Goal: Task Accomplishment & Management: Complete application form

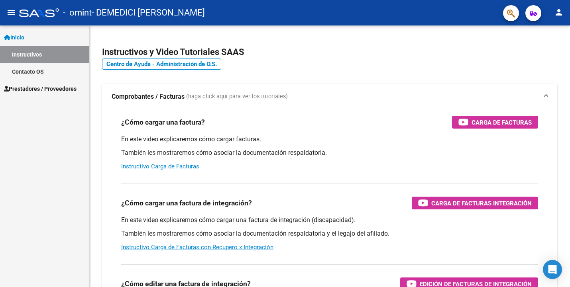
click at [20, 36] on span "Inicio" at bounding box center [14, 37] width 20 height 9
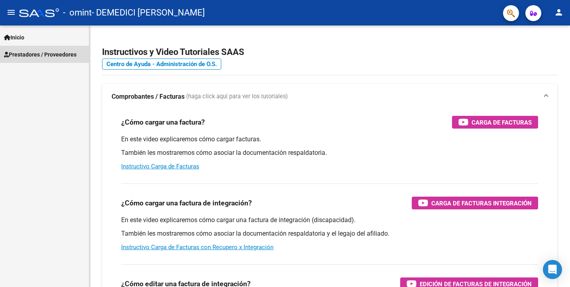
click at [24, 50] on span "Prestadores / Proveedores" at bounding box center [40, 54] width 73 height 9
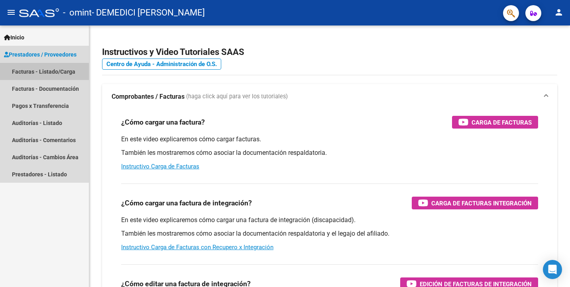
click at [31, 73] on link "Facturas - Listado/Carga" at bounding box center [44, 71] width 89 height 17
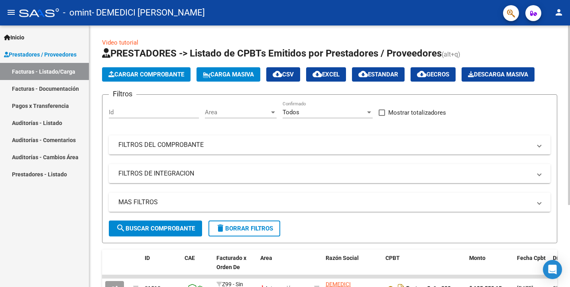
click at [143, 74] on span "Cargar Comprobante" at bounding box center [146, 74] width 76 height 7
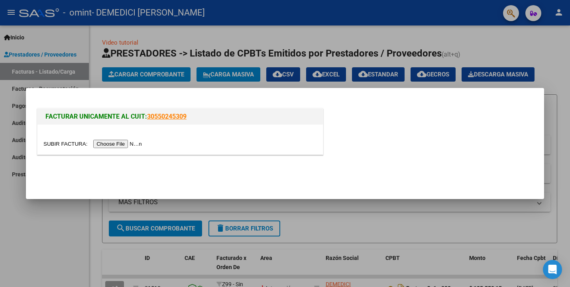
click at [144, 144] on input "file" at bounding box center [93, 144] width 101 height 8
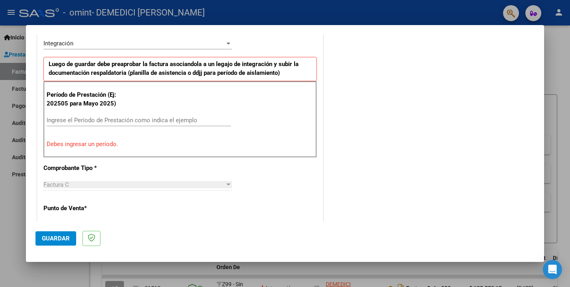
scroll to position [201, 0]
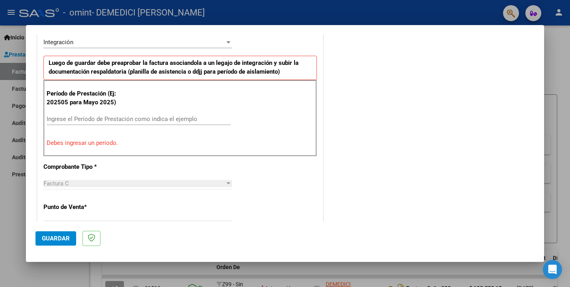
click at [189, 120] on input "Ingrese el Período de Prestación como indica el ejemplo" at bounding box center [139, 119] width 184 height 7
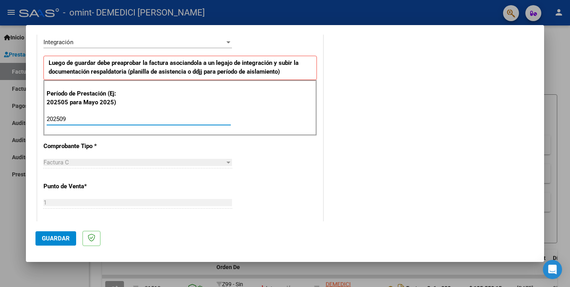
type input "202509"
click at [207, 143] on div "CUIT * 27-27263662-7 Ingresar CUIT ANALISIS PRESTADOR DEMEDICI [PERSON_NAME] Ar…" at bounding box center [179, 233] width 285 height 600
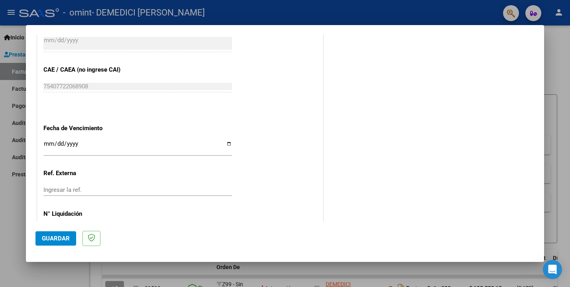
scroll to position [513, 0]
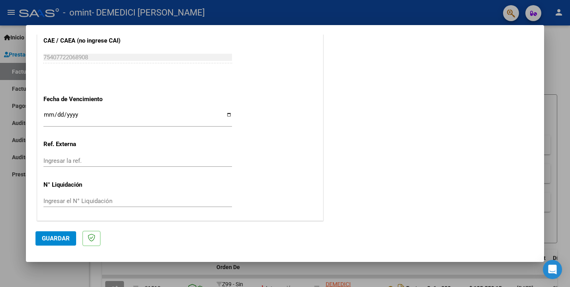
click at [55, 237] on span "Guardar" at bounding box center [56, 238] width 28 height 7
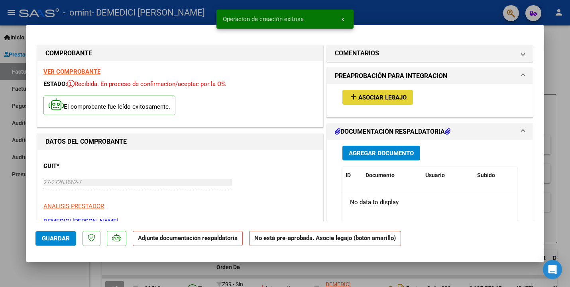
click at [385, 99] on span "Asociar Legajo" at bounding box center [382, 97] width 48 height 7
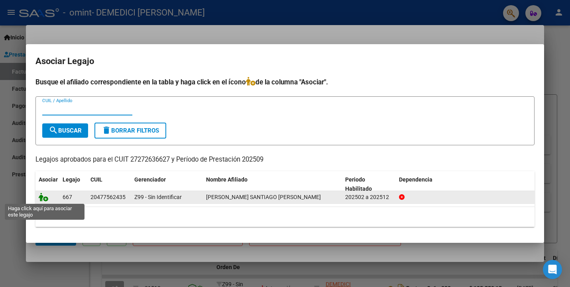
click at [41, 198] on icon at bounding box center [44, 197] width 10 height 9
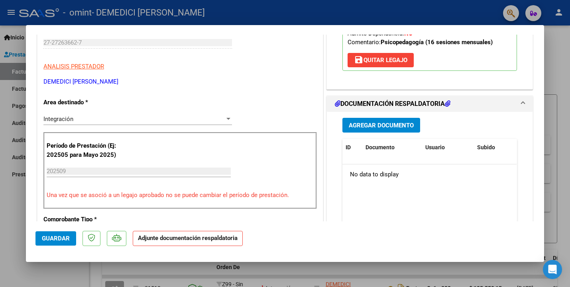
scroll to position [151, 0]
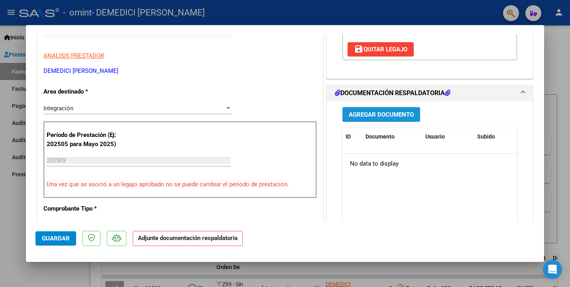
click at [379, 111] on span "Agregar Documento" at bounding box center [381, 114] width 65 height 7
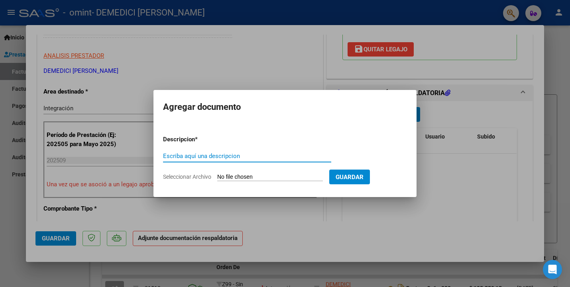
click at [233, 155] on input "Escriba aquí una descripcion" at bounding box center [247, 156] width 168 height 7
type input "PLANILLA ASISTENCIA"
click at [284, 177] on input "Seleccionar Archivo" at bounding box center [270, 178] width 106 height 8
click at [245, 179] on input "Seleccionar Archivo" at bounding box center [270, 178] width 106 height 8
type input "C:\fakepath\ASISTSEPTIEMBRESPD.pdf"
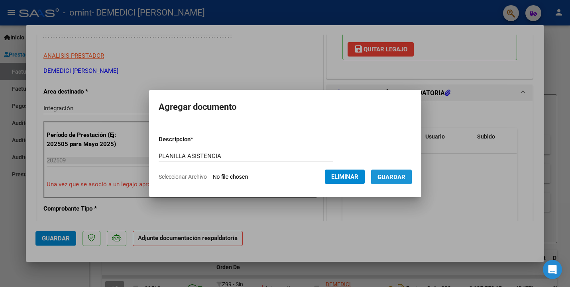
click at [402, 175] on span "Guardar" at bounding box center [391, 177] width 28 height 7
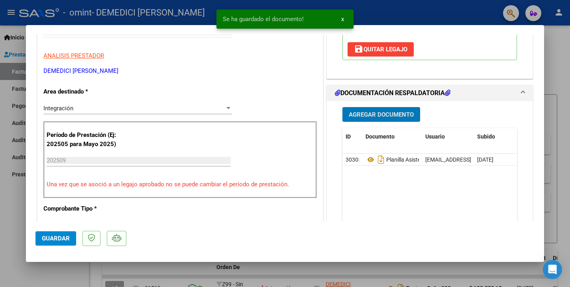
click at [59, 236] on span "Guardar" at bounding box center [56, 238] width 28 height 7
click at [60, 238] on span "Guardar" at bounding box center [56, 238] width 28 height 7
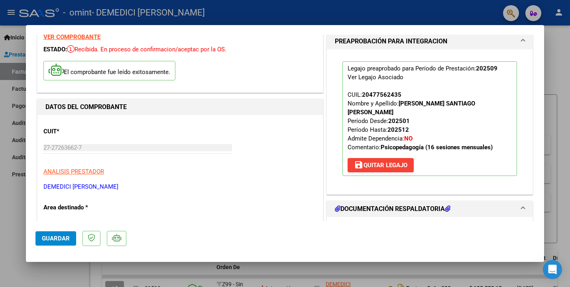
scroll to position [0, 0]
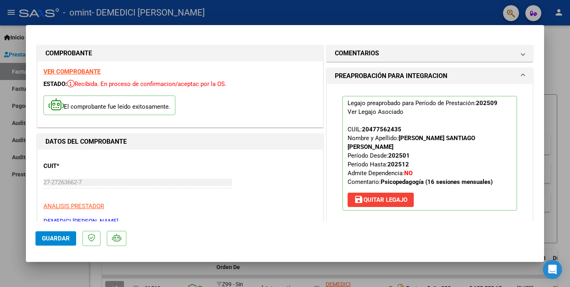
click at [520, 52] on span "COMENTARIOS" at bounding box center [428, 54] width 186 height 10
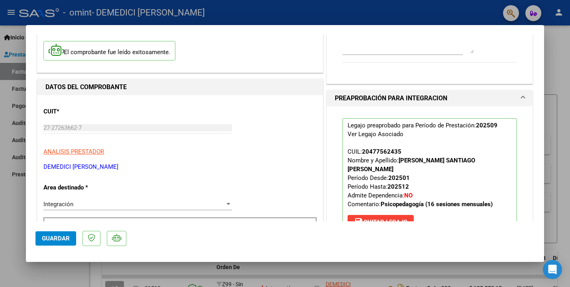
scroll to position [57, 0]
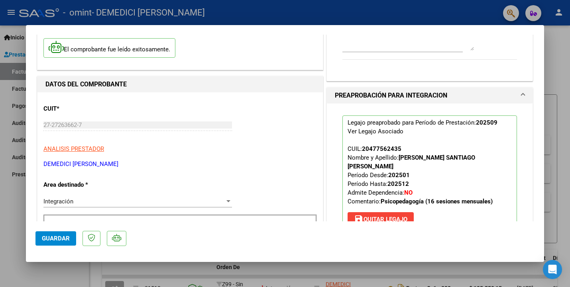
click at [522, 94] on span at bounding box center [522, 96] width 3 height 10
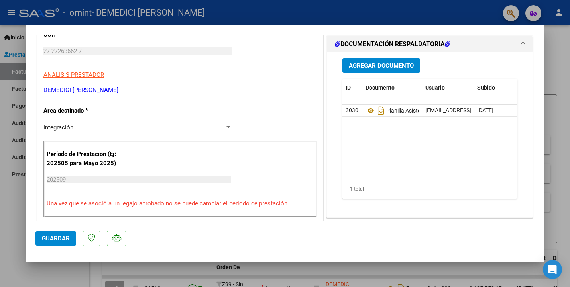
scroll to position [134, 0]
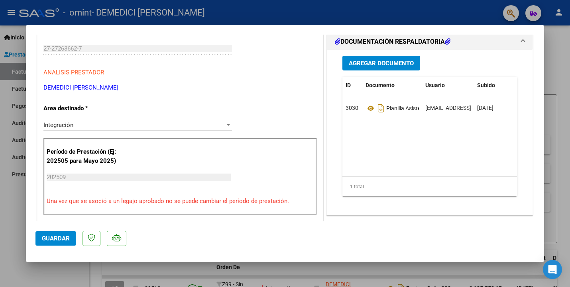
click at [520, 42] on span "DOCUMENTACIÓN RESPALDATORIA" at bounding box center [428, 42] width 186 height 10
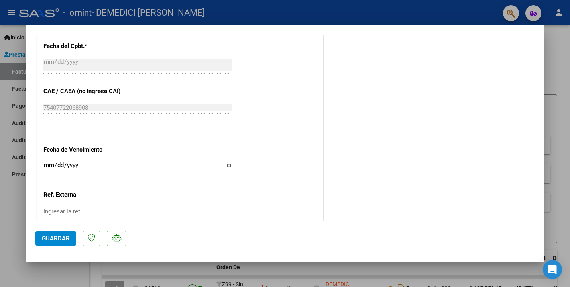
scroll to position [525, 0]
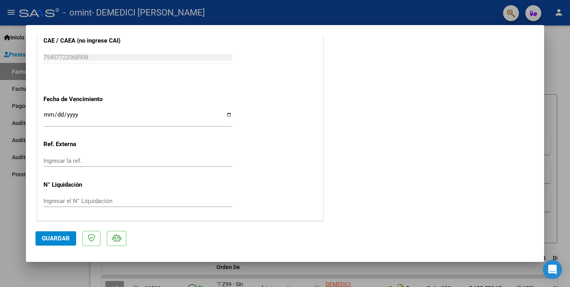
click at [60, 241] on span "Guardar" at bounding box center [56, 238] width 28 height 7
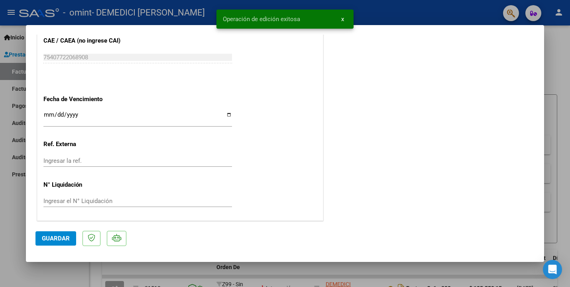
click at [20, 74] on div at bounding box center [285, 143] width 570 height 287
type input "$ 0,00"
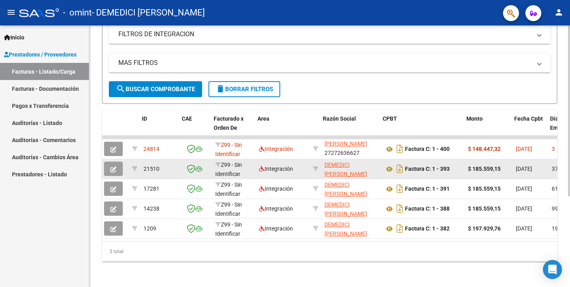
scroll to position [0, 0]
